Goal: Task Accomplishment & Management: Complete application form

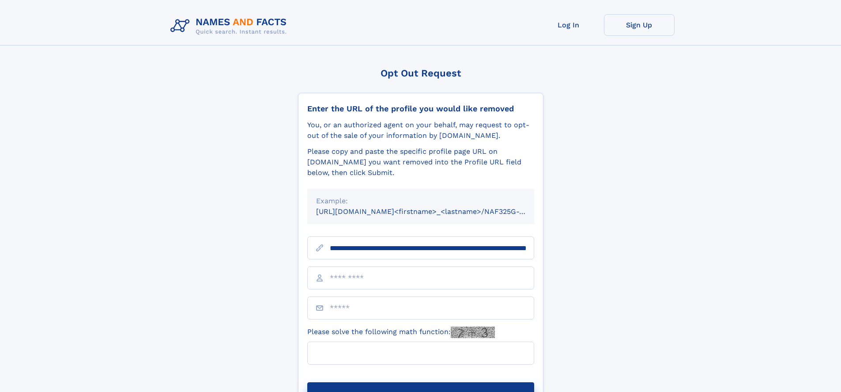
scroll to position [0, 85]
type input "**********"
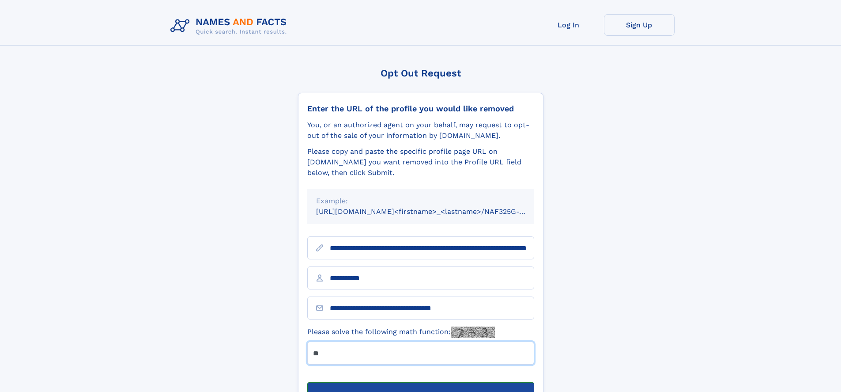
type input "**"
click at [420, 382] on button "Submit Opt Out Request" at bounding box center [420, 396] width 227 height 28
